Goal: Task Accomplishment & Management: Manage account settings

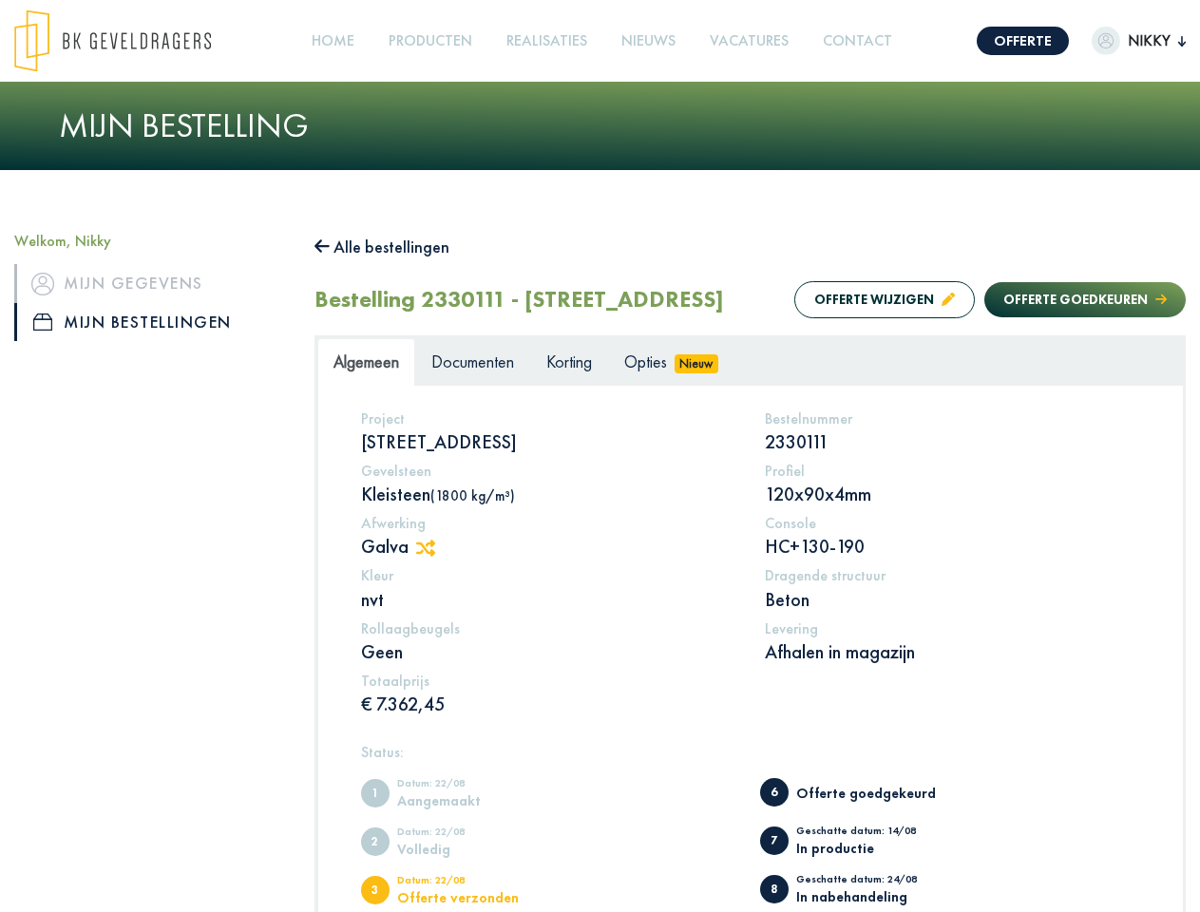
click at [131, 41] on img at bounding box center [112, 41] width 197 height 63
click at [1007, 41] on link "Offerte" at bounding box center [1023, 41] width 92 height 29
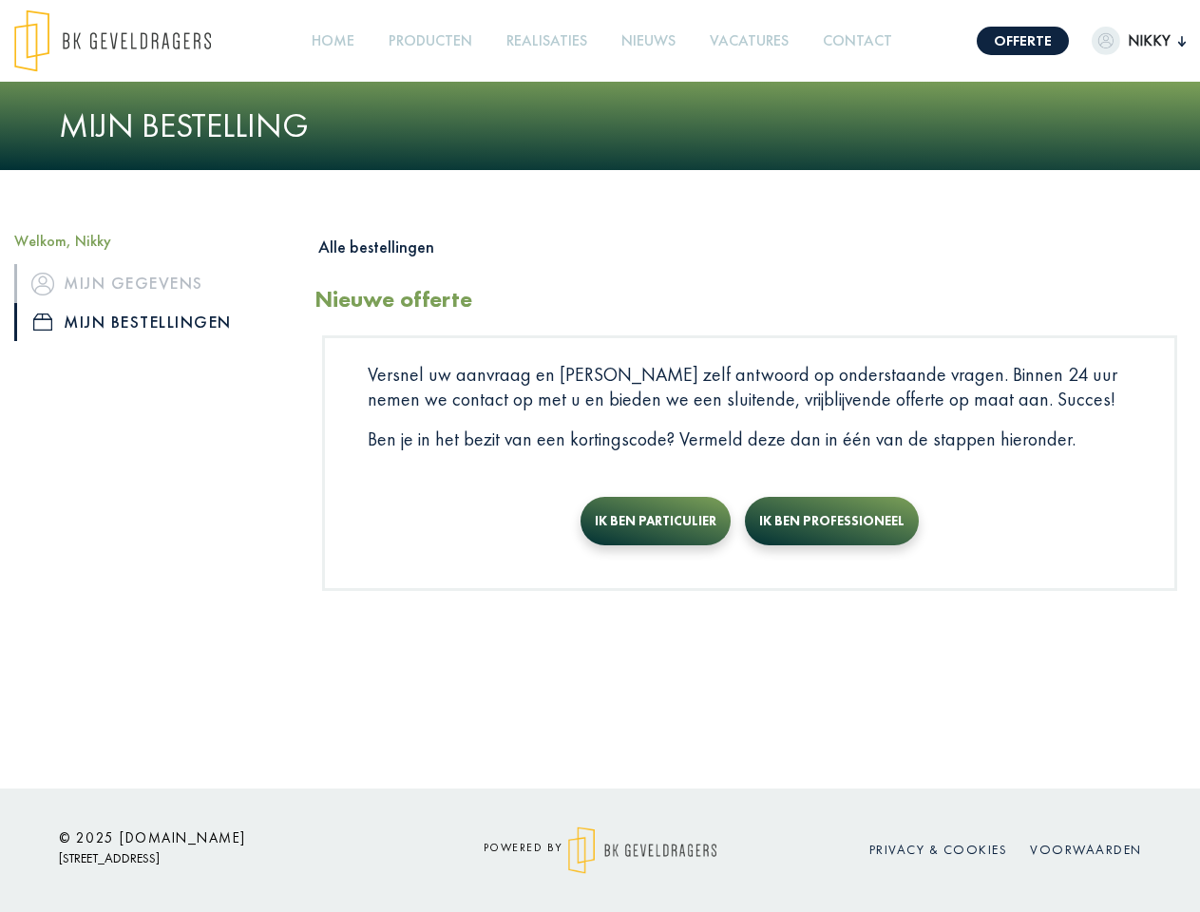
click at [1122, 41] on span "Nikky" at bounding box center [1150, 40] width 58 height 23
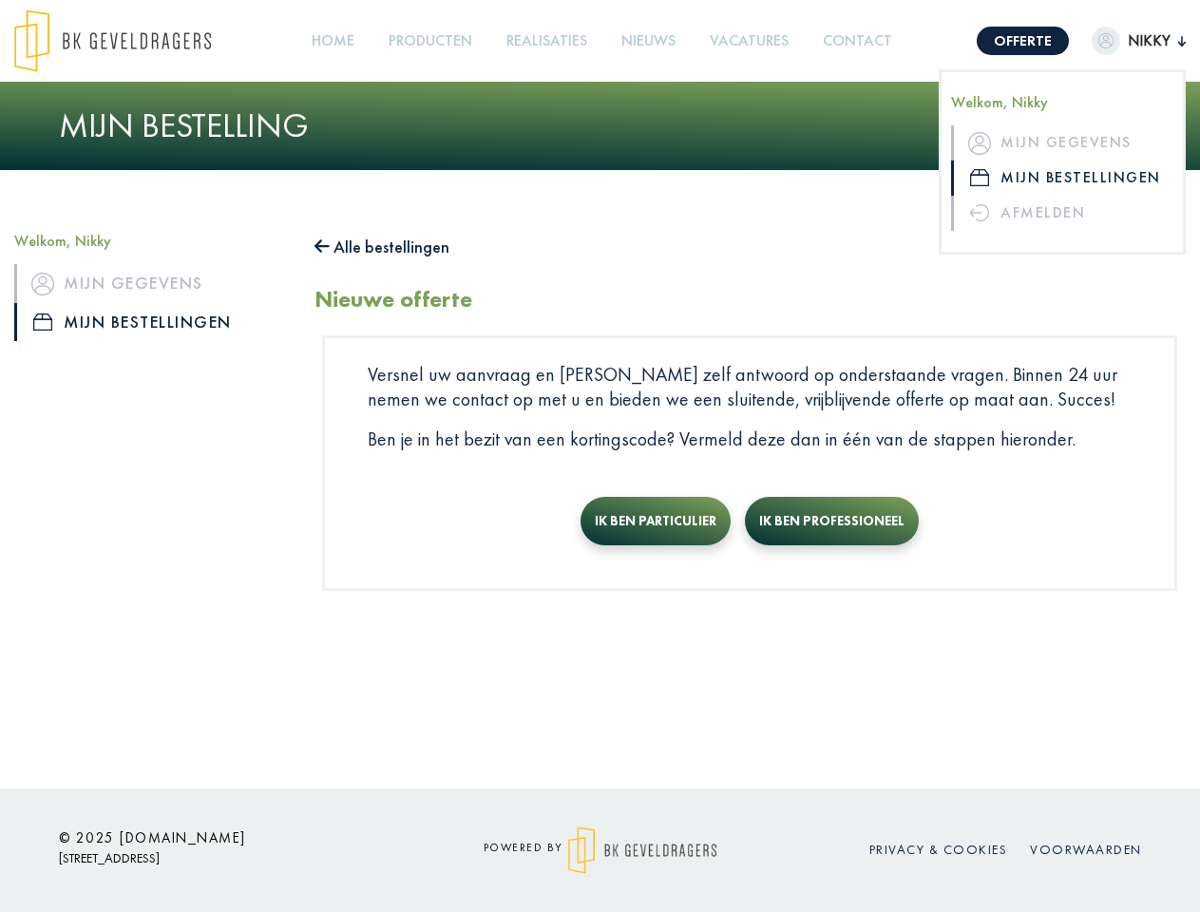
click at [436, 41] on link "Producten +" at bounding box center [430, 41] width 99 height 43
click at [392, 247] on button "Alle bestellingen" at bounding box center [382, 247] width 135 height 30
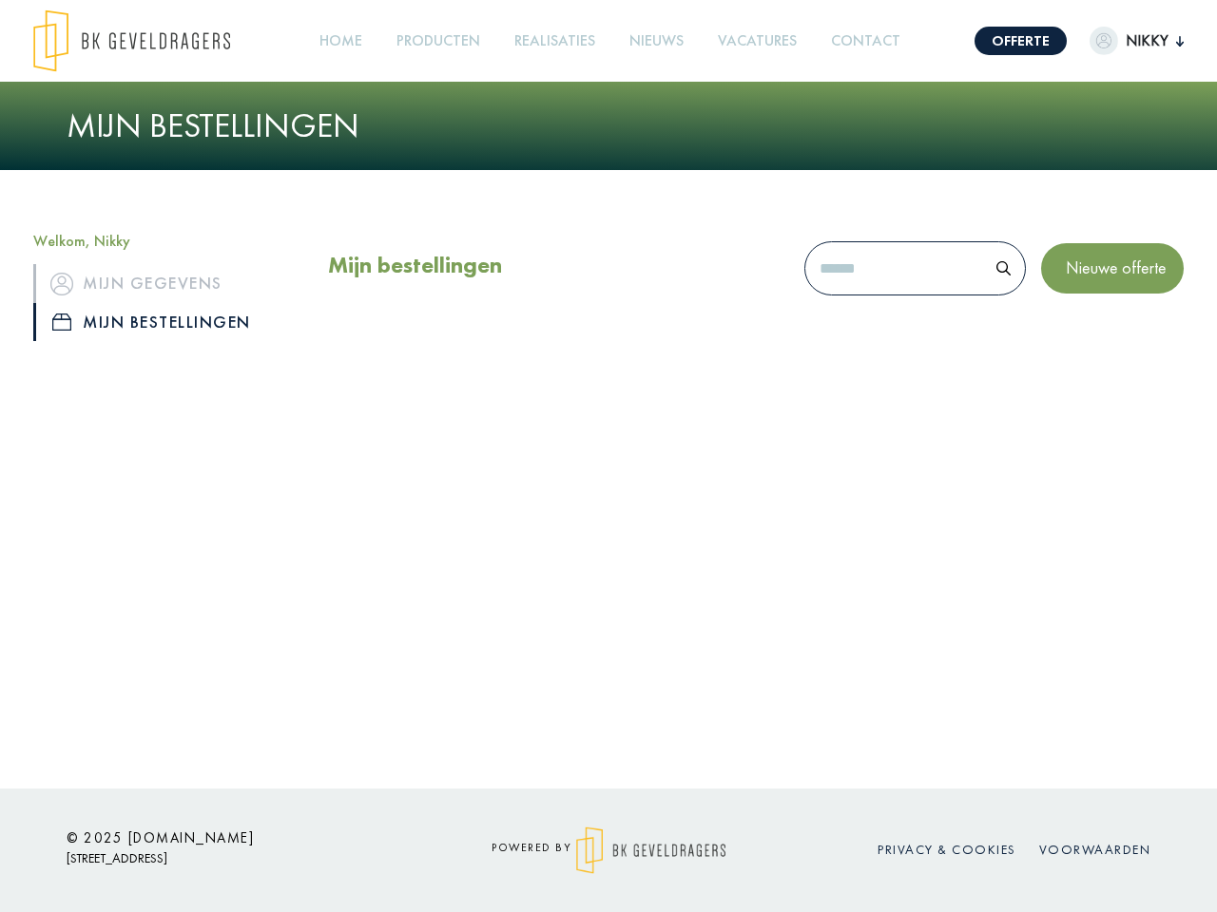
click at [866, 339] on div "Mijn bestellingen Nieuwe offerte" at bounding box center [756, 298] width 884 height 132
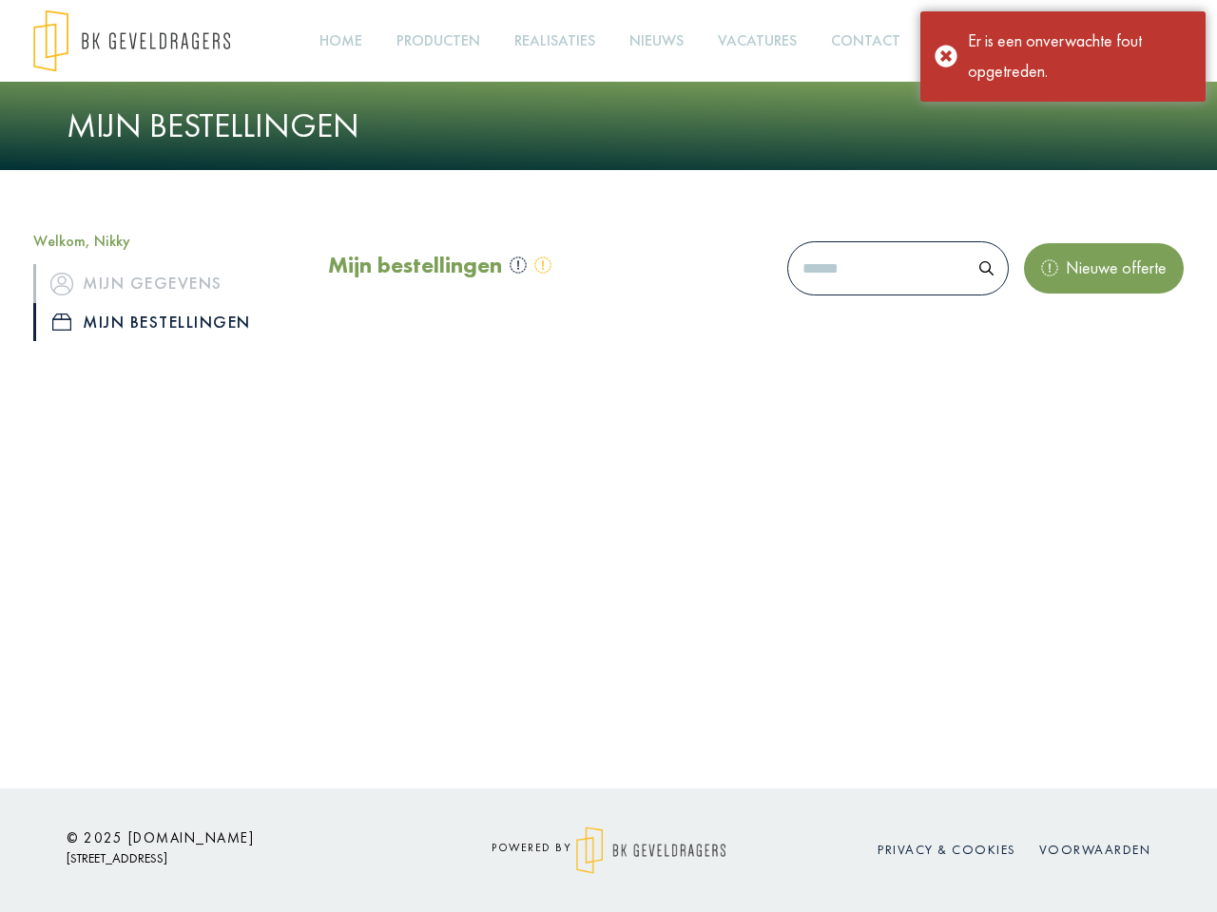
click at [1066, 339] on div "Mijn bestellingen Nieuwe offerte" at bounding box center [756, 298] width 884 height 132
click at [435, 586] on div "Offerte [PERSON_NAME], Nikky Mijn gegevens Mijn bestellingen Afmelden Home Prod…" at bounding box center [608, 394] width 1217 height 789
